Goal: Task Accomplishment & Management: Complete application form

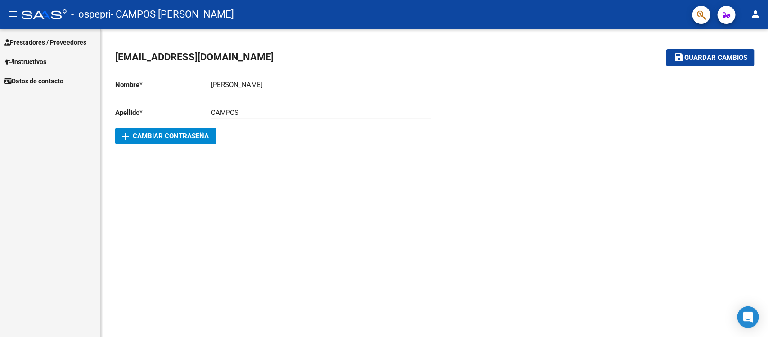
click at [759, 7] on button "person" at bounding box center [756, 14] width 18 height 18
click at [748, 59] on button "exit_to_app Salir" at bounding box center [737, 60] width 55 height 22
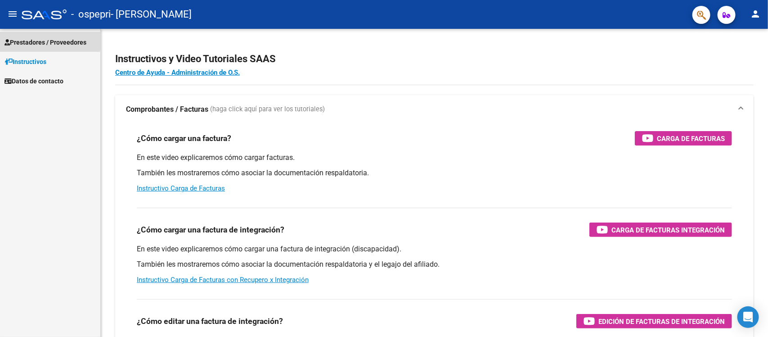
click at [41, 40] on span "Prestadores / Proveedores" at bounding box center [46, 42] width 82 height 10
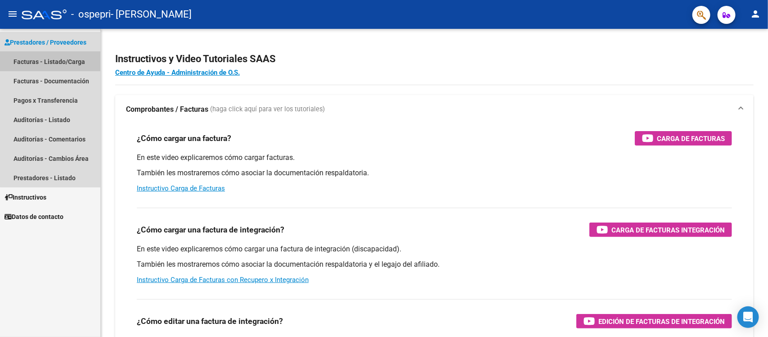
click at [59, 59] on link "Facturas - Listado/Carga" at bounding box center [50, 61] width 100 height 19
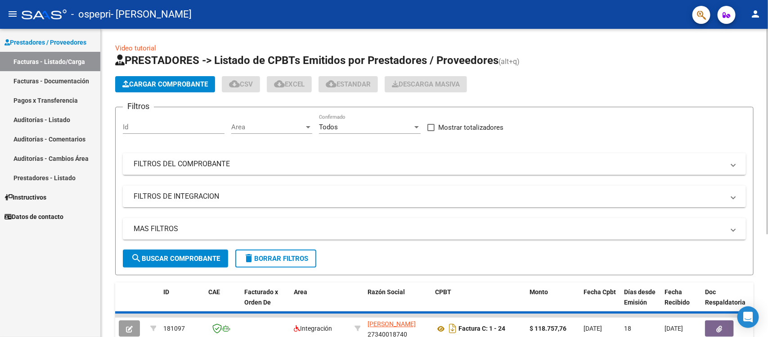
click at [140, 86] on span "Cargar Comprobante" at bounding box center [165, 84] width 86 height 8
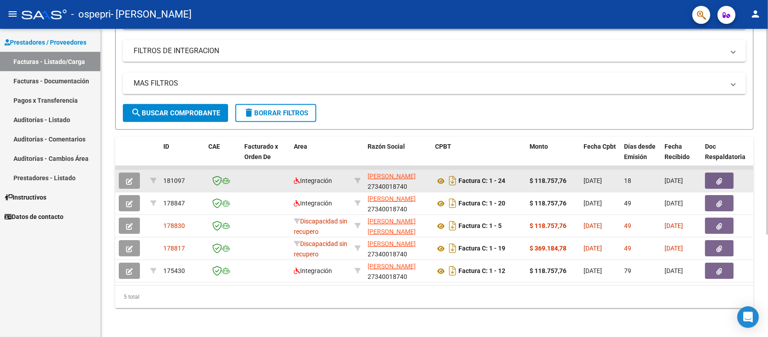
scroll to position [153, 0]
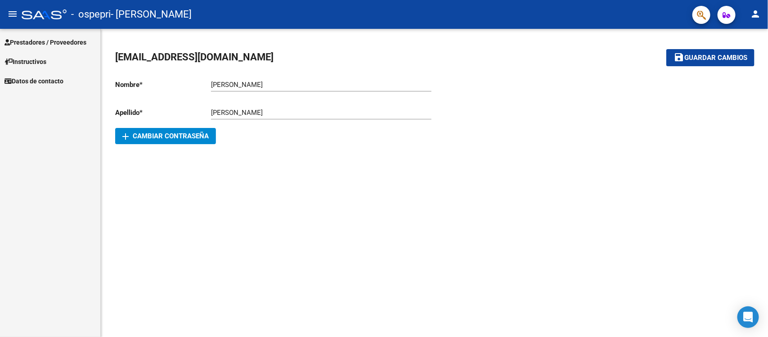
click at [73, 40] on span "Prestadores / Proveedores" at bounding box center [46, 42] width 82 height 10
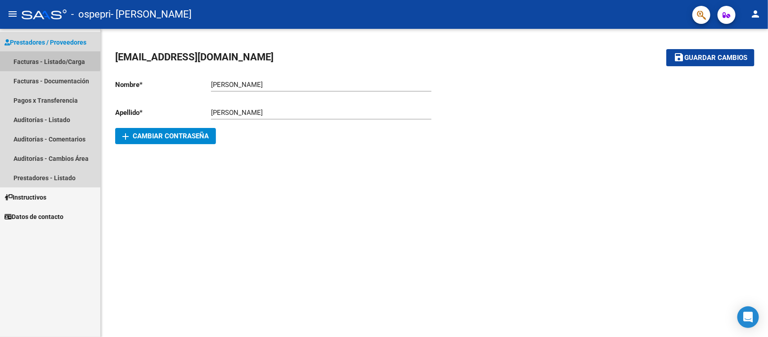
click at [44, 57] on link "Facturas - Listado/Carga" at bounding box center [50, 61] width 100 height 19
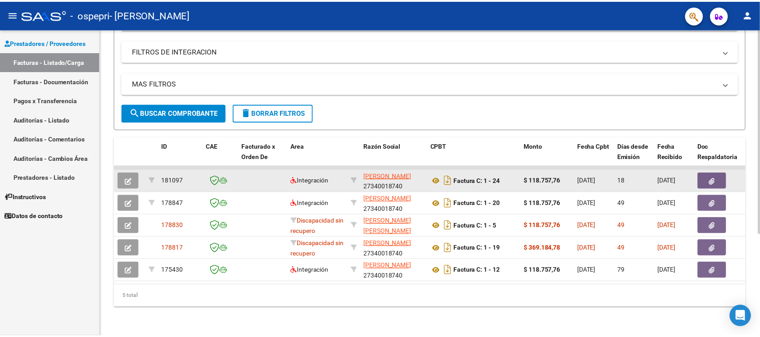
scroll to position [153, 0]
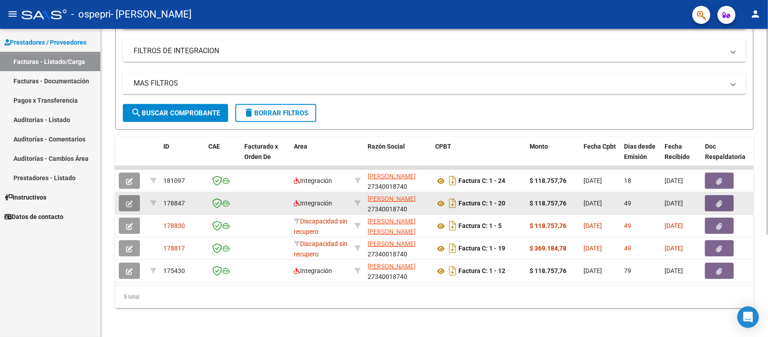
click at [128, 200] on icon "button" at bounding box center [129, 203] width 7 height 7
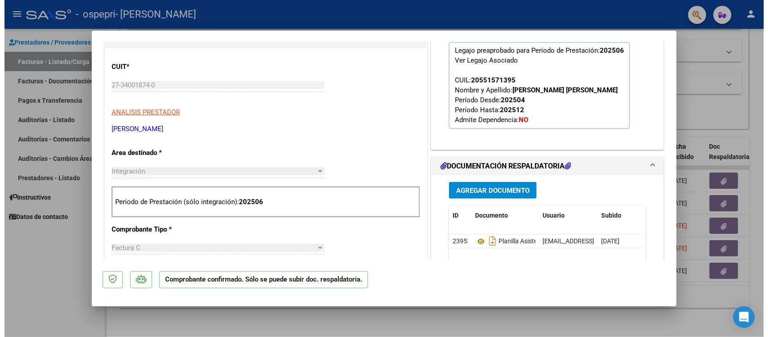
scroll to position [169, 0]
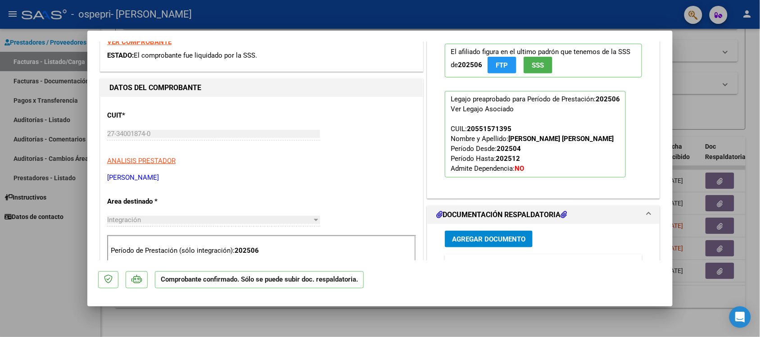
type input "$ 0,00"
